Goal: Navigation & Orientation: Find specific page/section

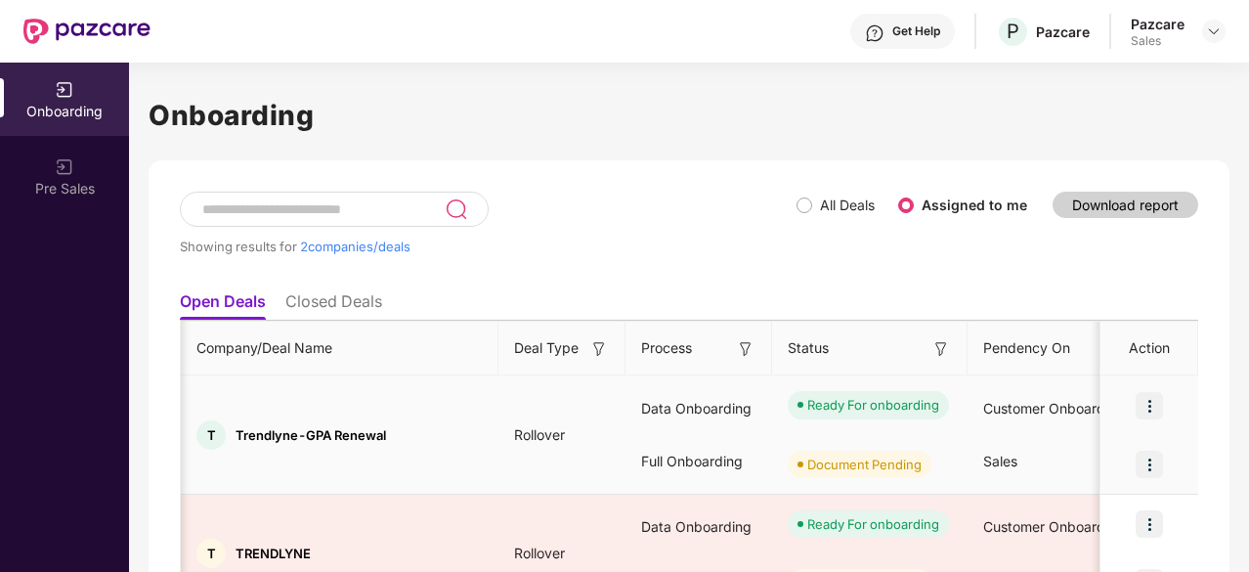
scroll to position [111, 0]
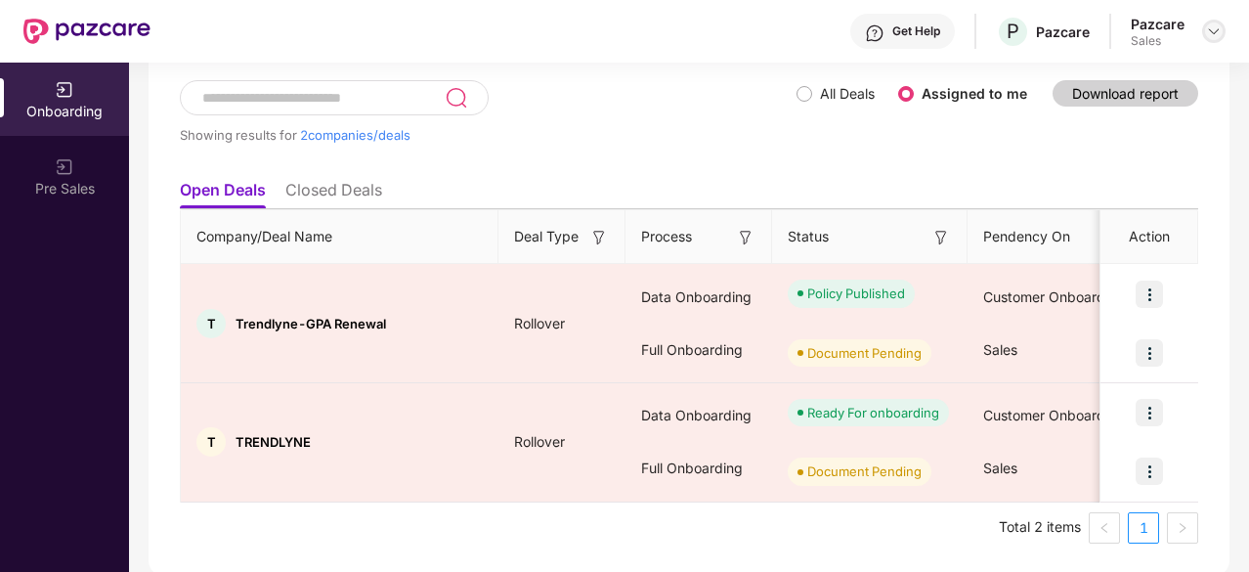
click at [1207, 36] on img at bounding box center [1214, 31] width 16 height 16
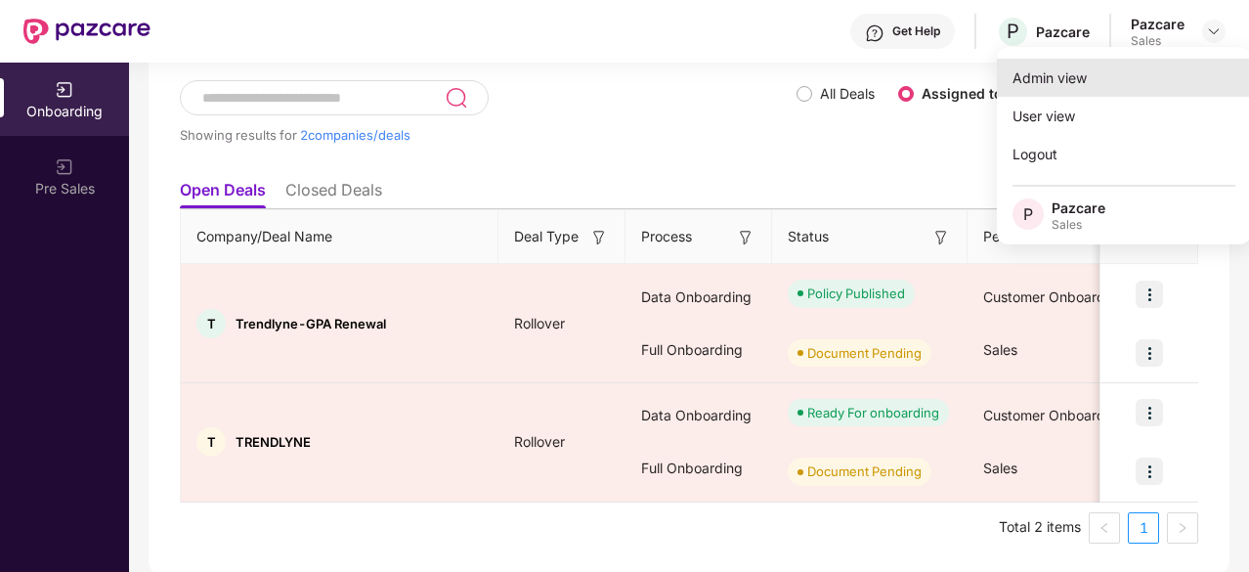
click at [1100, 91] on div "Admin view" at bounding box center [1124, 78] width 254 height 38
